Goal: Obtain resource: Download file/media

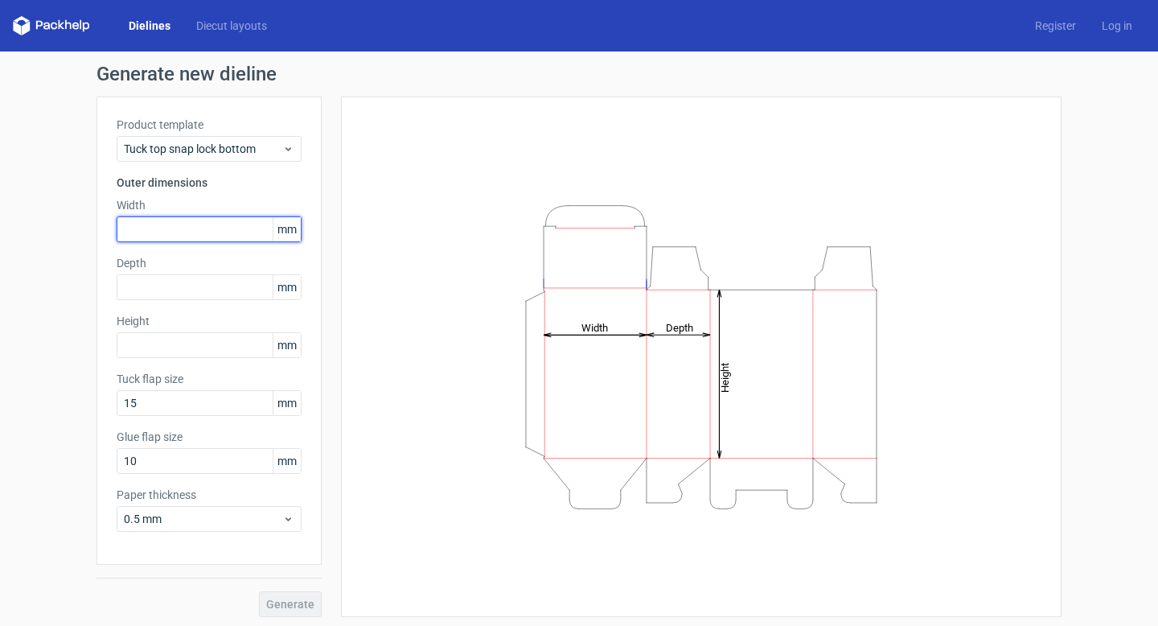
click at [163, 232] on input "text" at bounding box center [209, 229] width 185 height 26
type input "14"
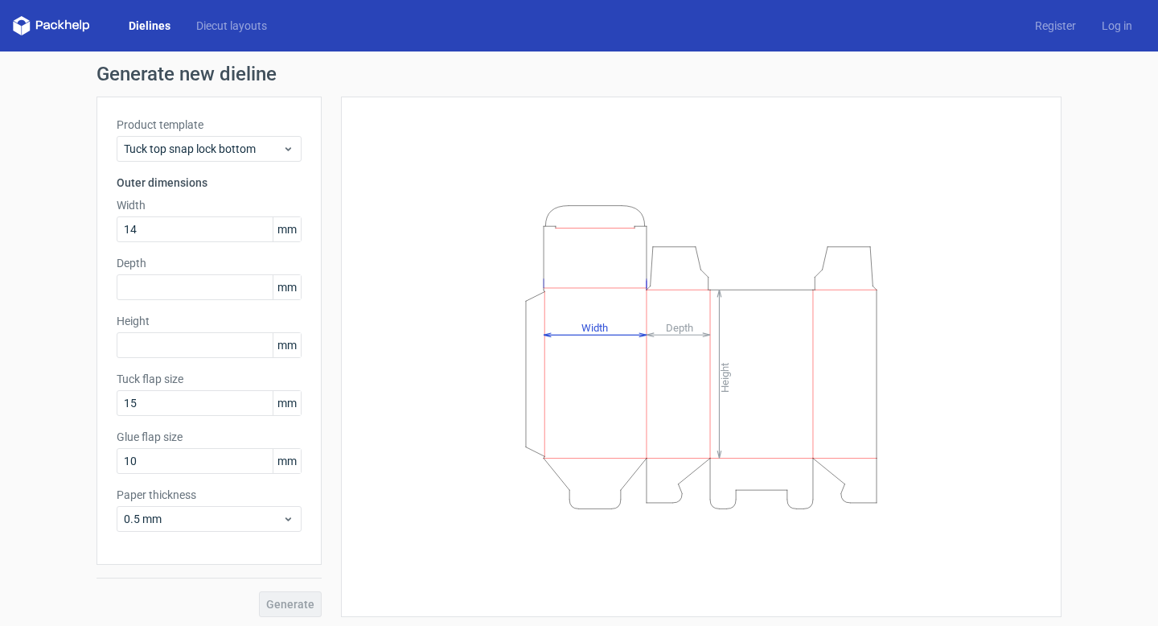
click at [283, 226] on span "mm" at bounding box center [287, 229] width 28 height 24
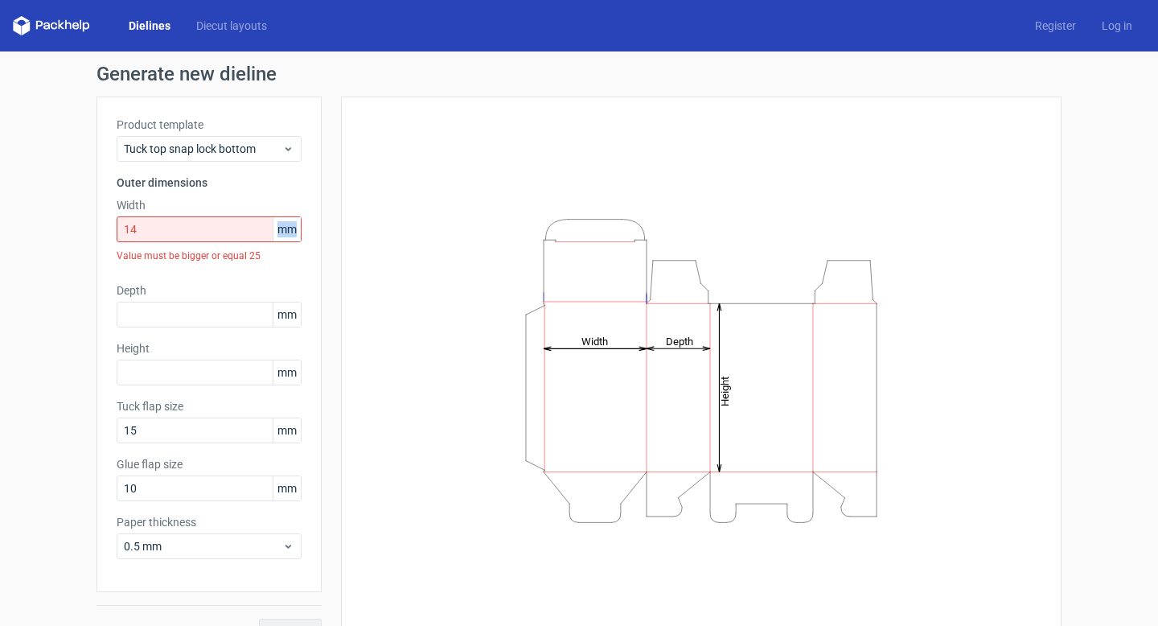
drag, startPoint x: 273, startPoint y: 229, endPoint x: 293, endPoint y: 232, distance: 20.2
click at [293, 232] on span "mm" at bounding box center [287, 229] width 28 height 24
click at [282, 153] on icon at bounding box center [288, 148] width 12 height 13
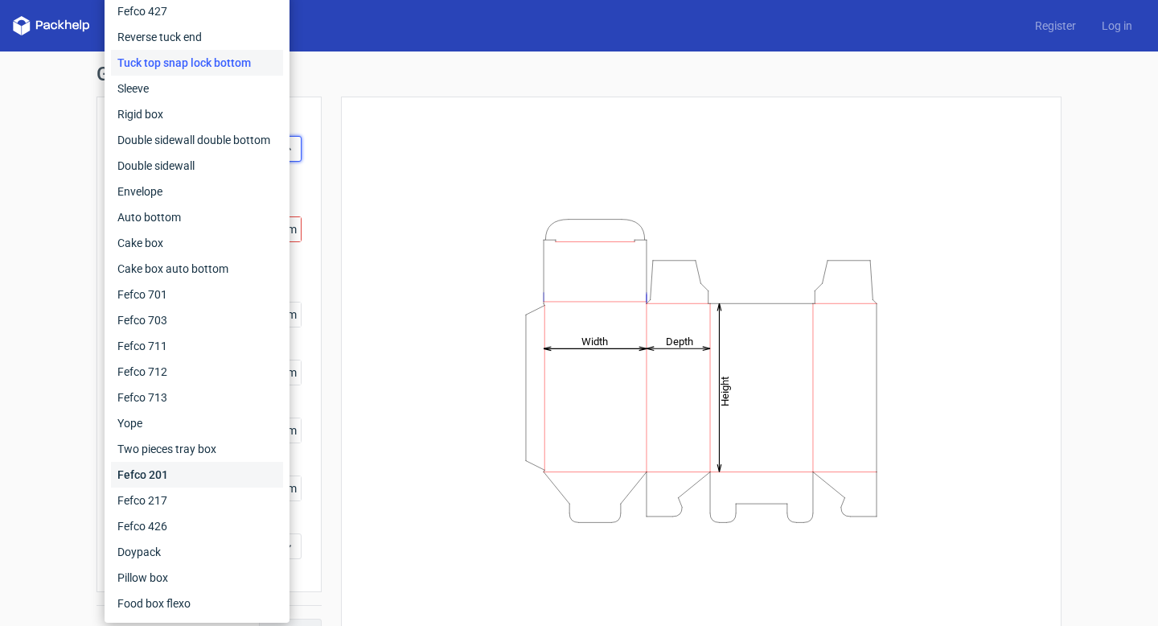
click at [170, 476] on div "Fefco 201" at bounding box center [197, 475] width 172 height 26
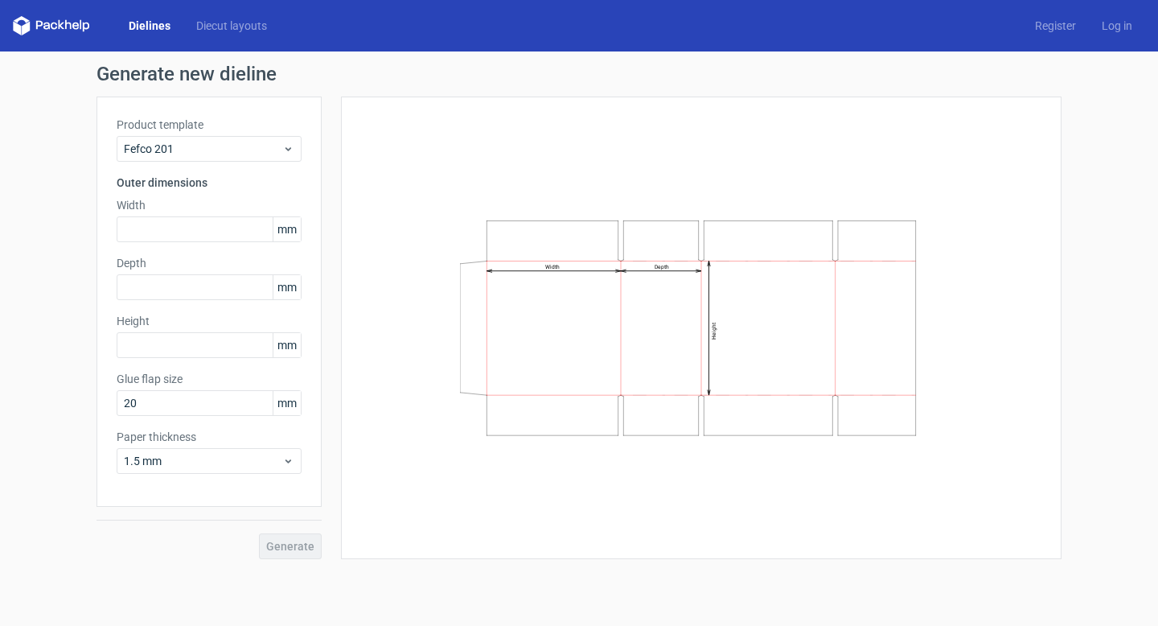
click at [190, 183] on h3 "Outer dimensions" at bounding box center [209, 182] width 185 height 16
click at [248, 236] on input "text" at bounding box center [209, 229] width 185 height 26
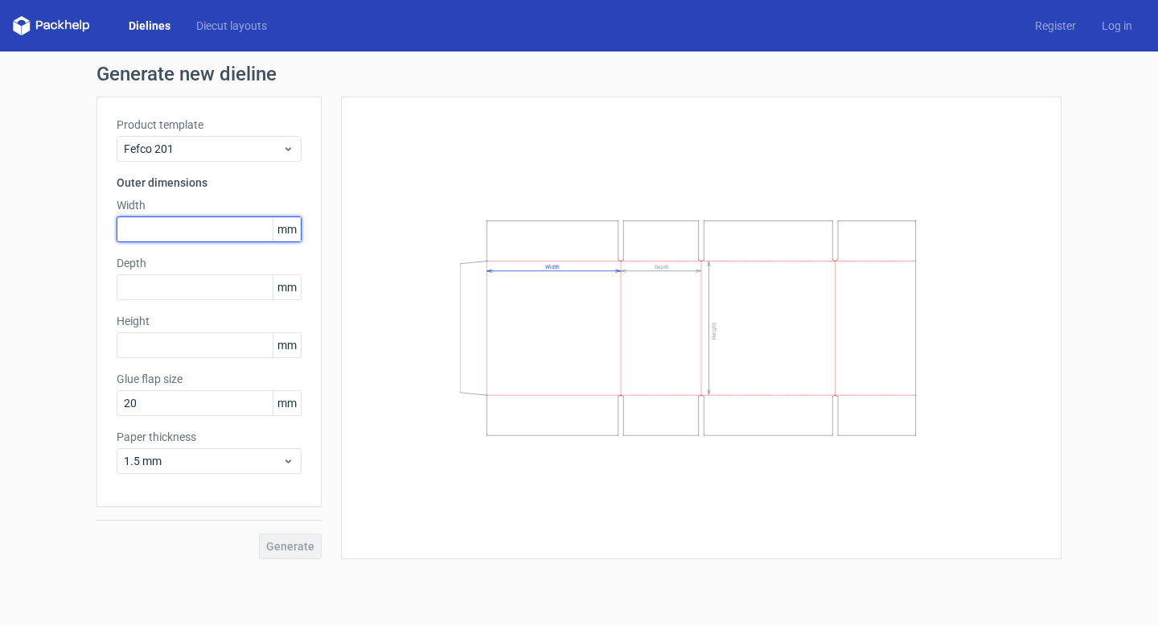
paste input "3683"
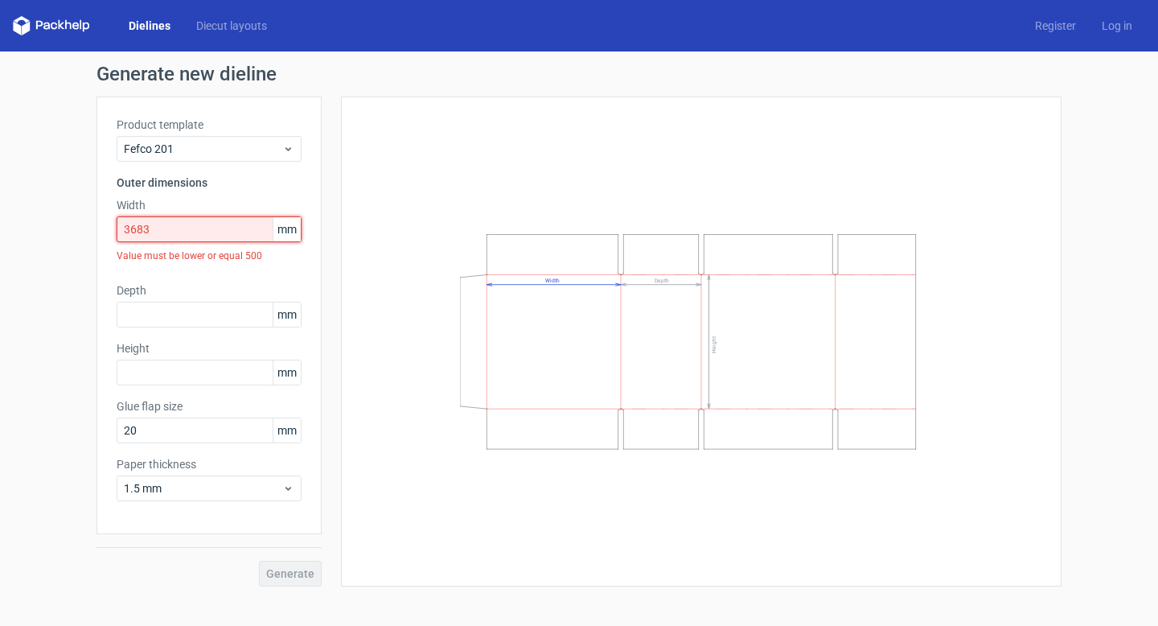
click at [142, 227] on input "3683" at bounding box center [209, 229] width 185 height 26
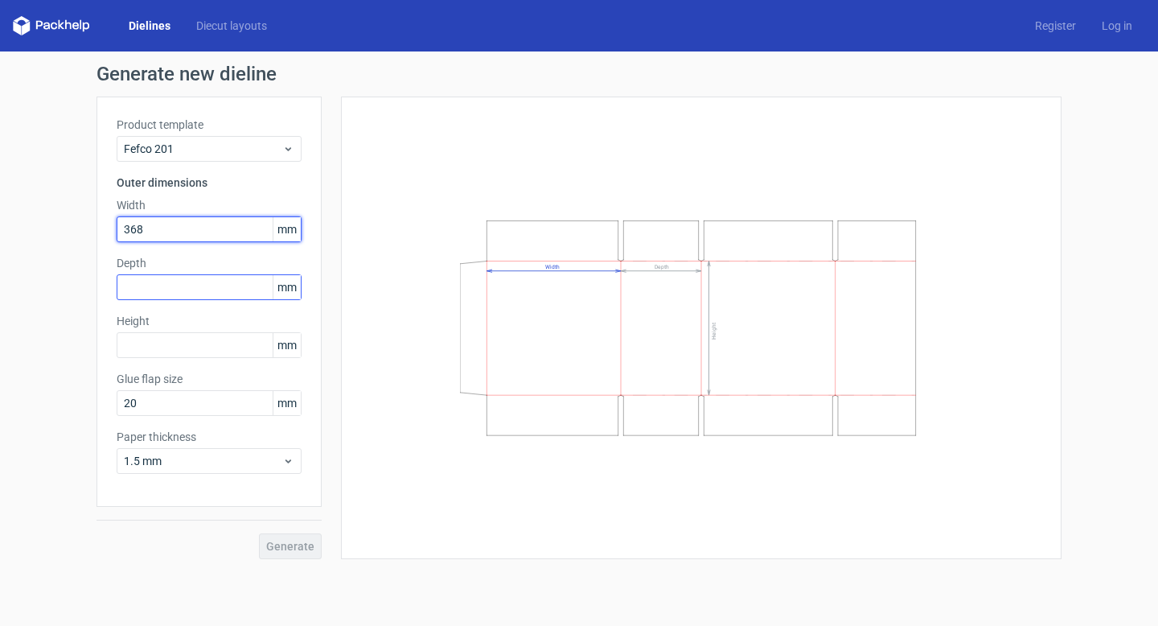
type input "368"
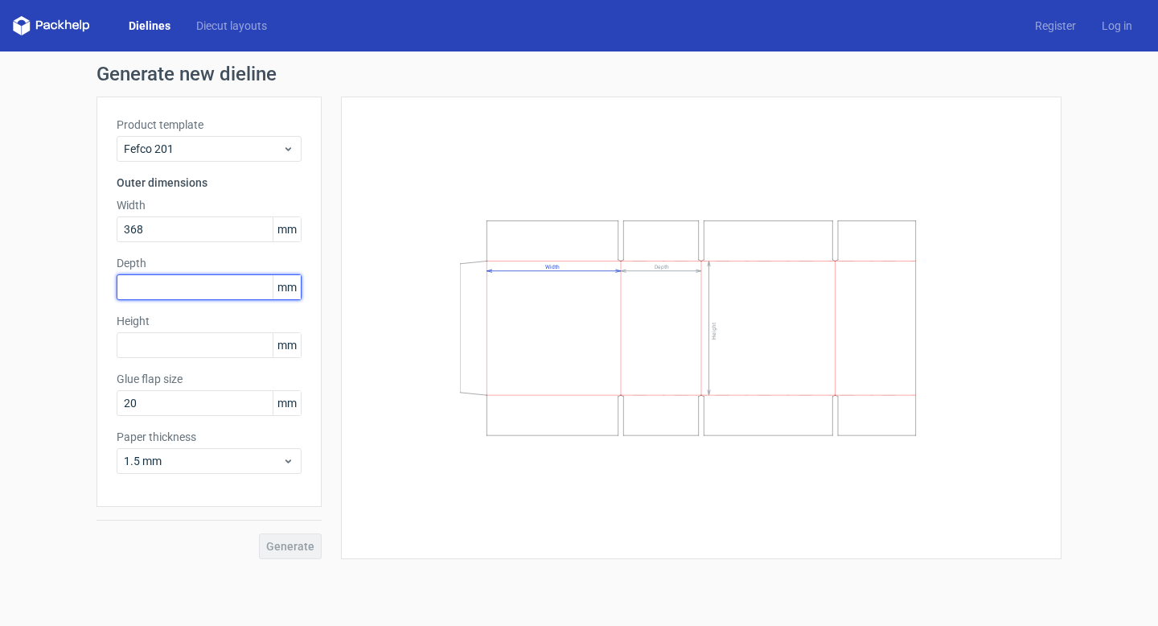
click at [191, 284] on input "text" at bounding box center [209, 287] width 185 height 26
type input "229"
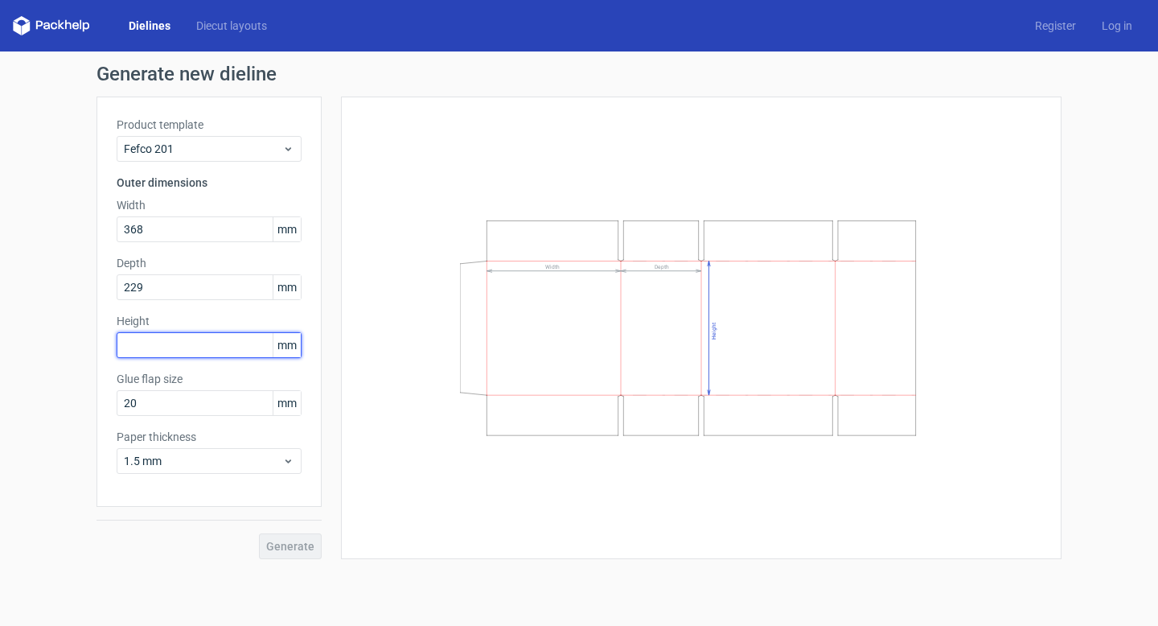
click at [178, 347] on input "text" at bounding box center [209, 345] width 185 height 26
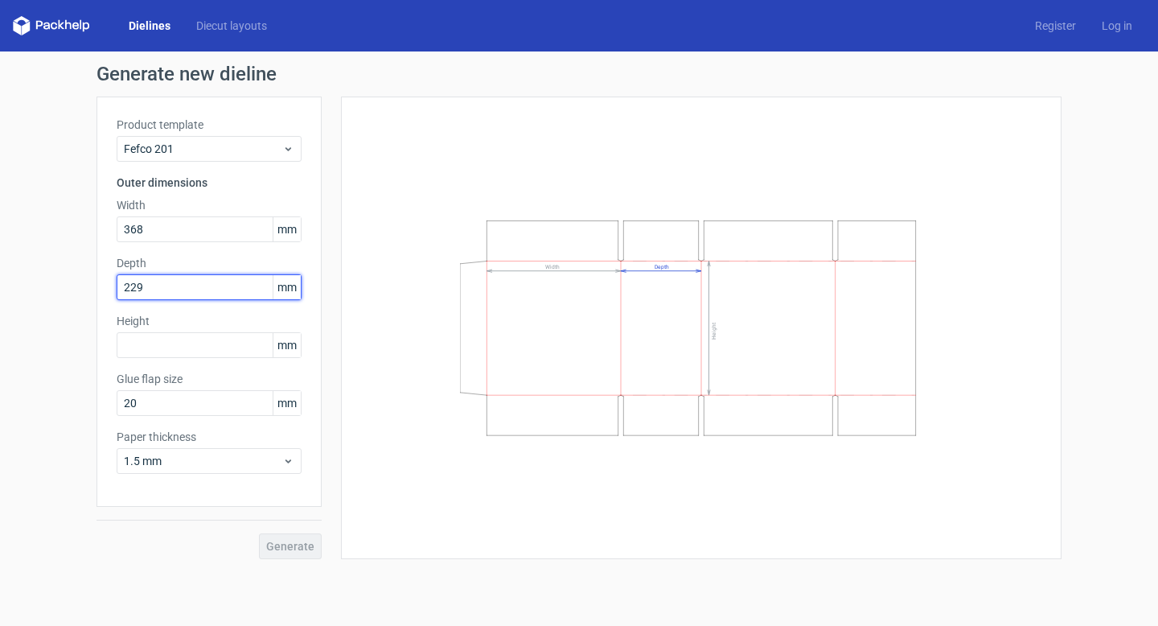
drag, startPoint x: 150, startPoint y: 282, endPoint x: 86, endPoint y: 282, distance: 64.3
click at [86, 282] on div "Generate new dieline Product template Fefco 201 Outer dimensions Width 368 mm D…" at bounding box center [579, 311] width 1158 height 520
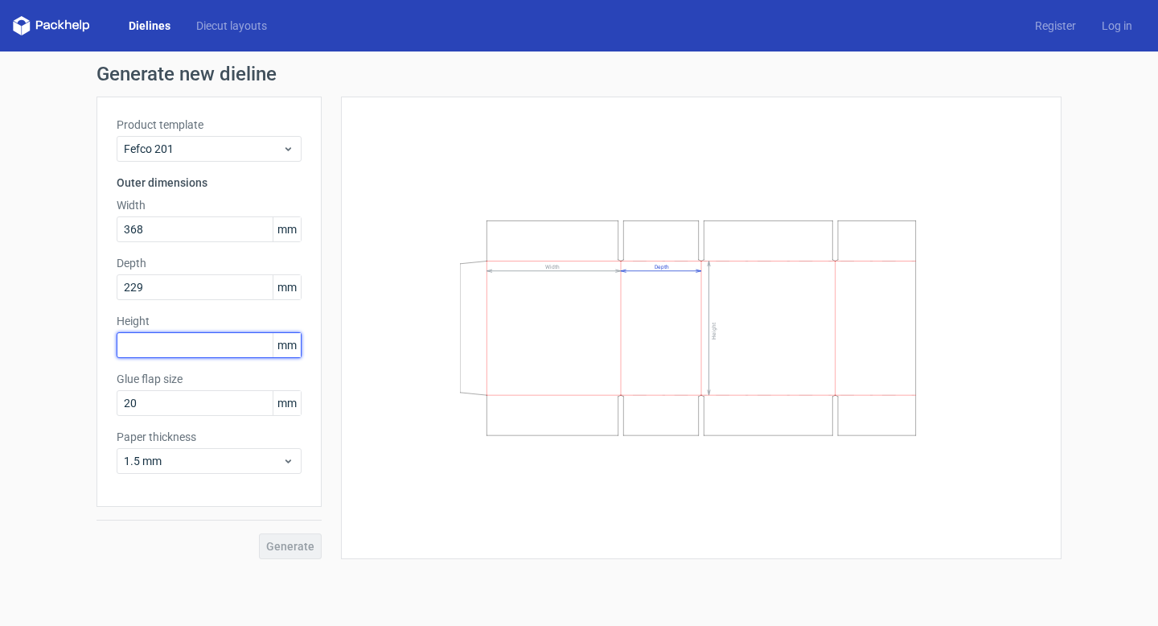
click at [148, 342] on input "text" at bounding box center [209, 345] width 185 height 26
paste input "229"
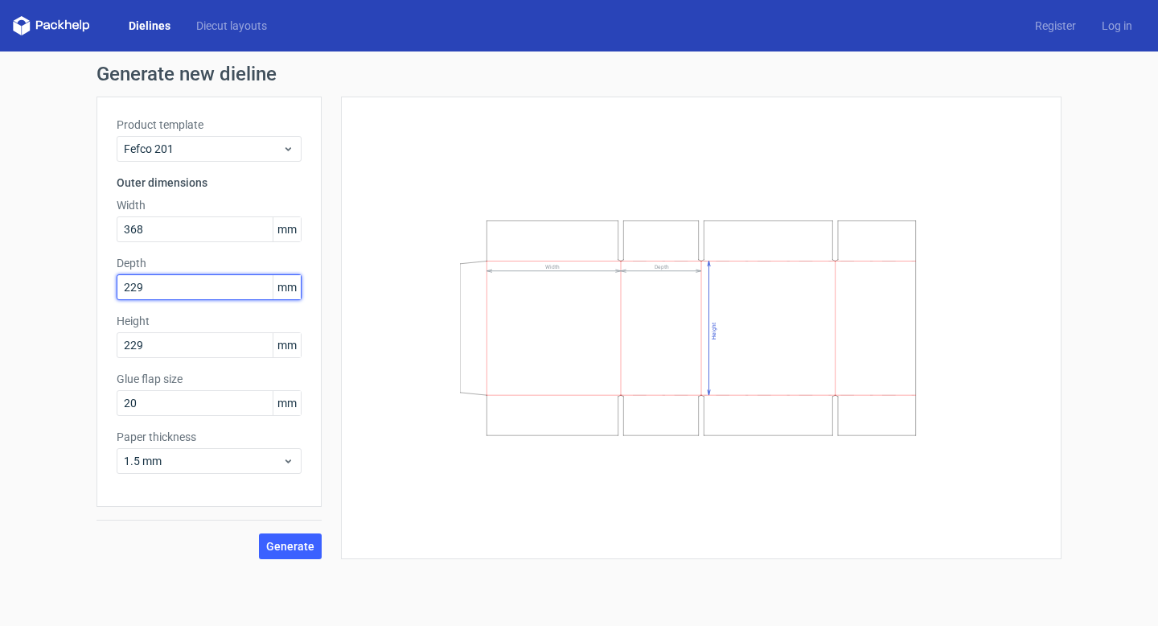
click at [168, 281] on input "229" at bounding box center [209, 287] width 185 height 26
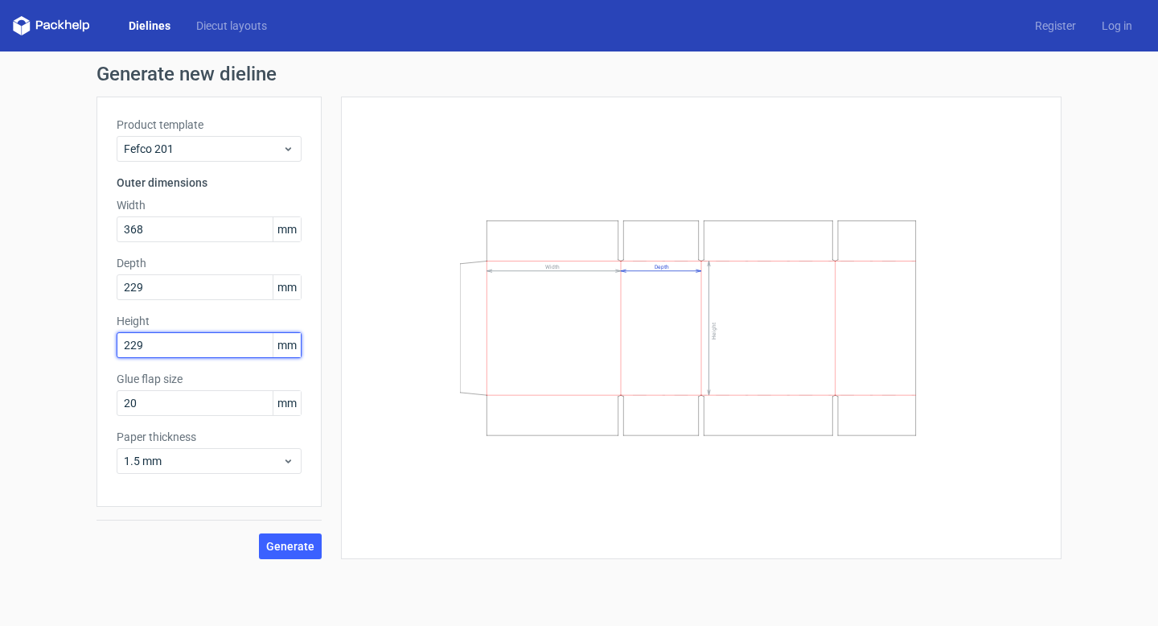
click at [183, 343] on input "229" at bounding box center [209, 345] width 185 height 26
drag, startPoint x: 132, startPoint y: 342, endPoint x: 156, endPoint y: 342, distance: 24.1
click at [156, 342] on input "229" at bounding box center [209, 345] width 185 height 26
type input "279"
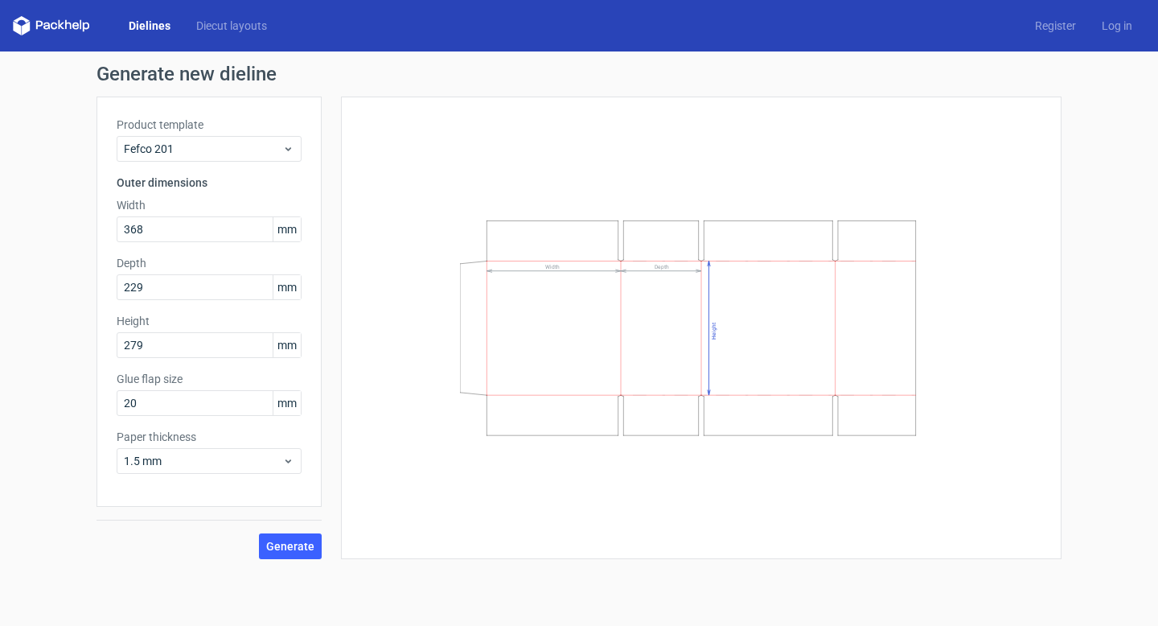
click at [336, 396] on div "Width Depth Height" at bounding box center [692, 327] width 740 height 462
click at [298, 542] on span "Generate" at bounding box center [290, 545] width 48 height 11
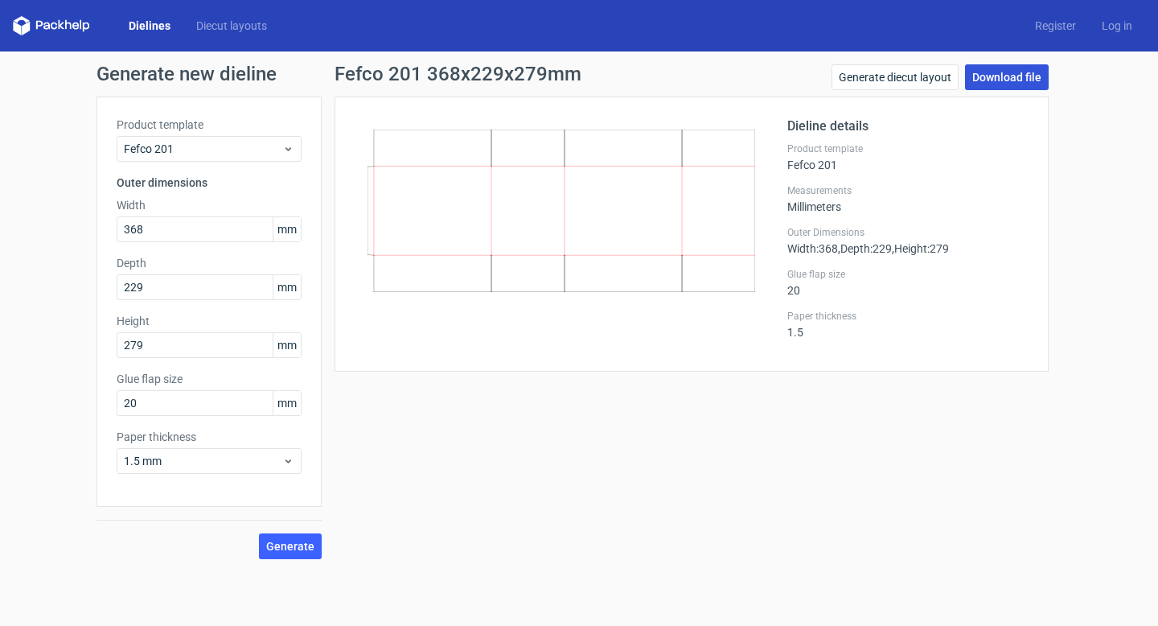
click at [997, 80] on link "Download file" at bounding box center [1007, 77] width 84 height 26
